Goal: Transaction & Acquisition: Purchase product/service

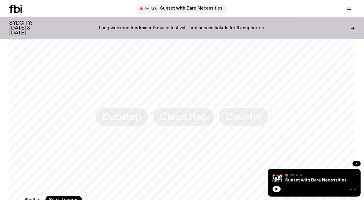
scroll to position [434, 0]
click at [200, 26] on p "Long weekend fundraiser & music festival - first access tickets for fbi support…" at bounding box center [182, 28] width 167 height 5
click at [276, 186] on div at bounding box center [313, 188] width 83 height 7
click at [275, 187] on icon "button" at bounding box center [276, 188] width 3 height 3
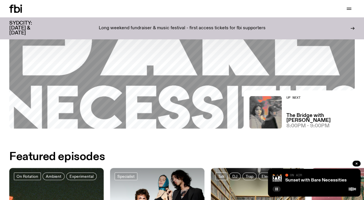
scroll to position [0, 0]
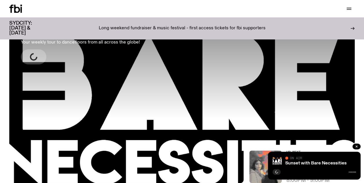
scroll to position [62, 0]
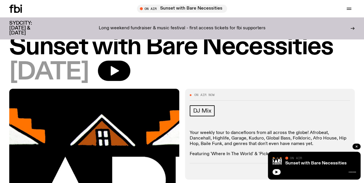
scroll to position [15, 0]
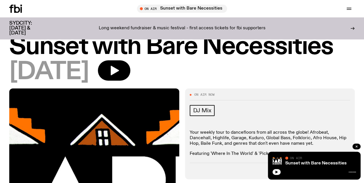
click at [130, 67] on button "button" at bounding box center [114, 70] width 32 height 20
